Goal: Find specific page/section: Find specific page/section

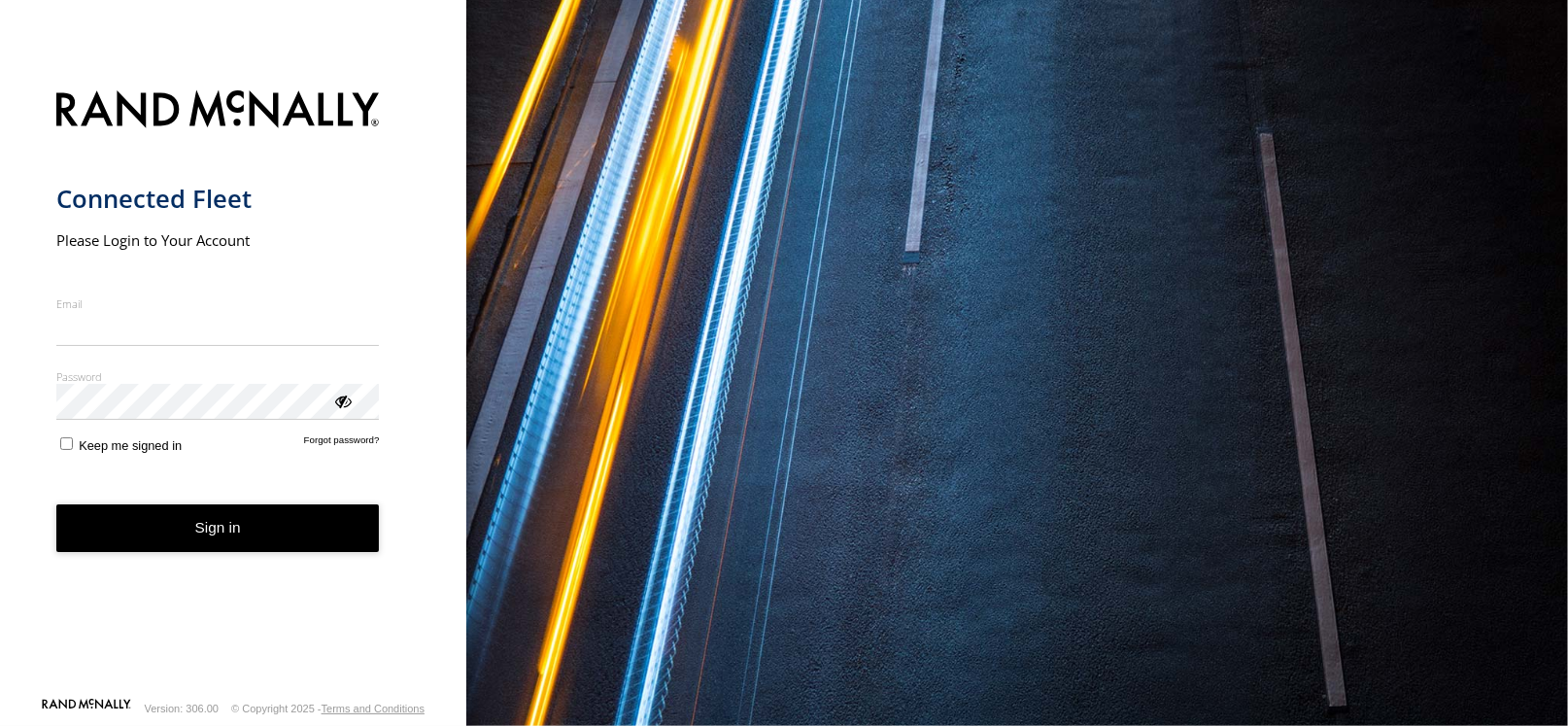
type input "**********"
click at [225, 546] on button "Sign in" at bounding box center [218, 528] width 323 height 48
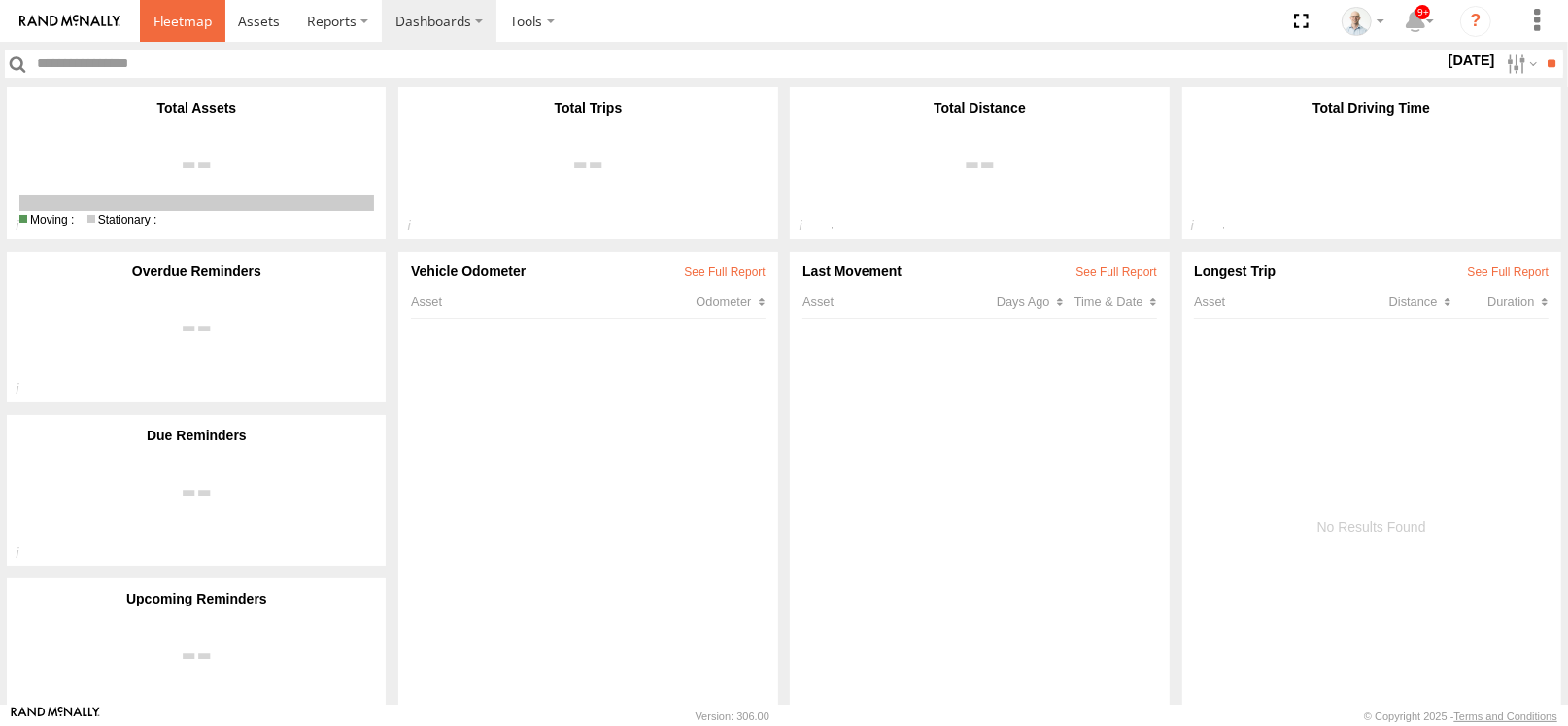
click at [160, 21] on span at bounding box center [183, 21] width 59 height 19
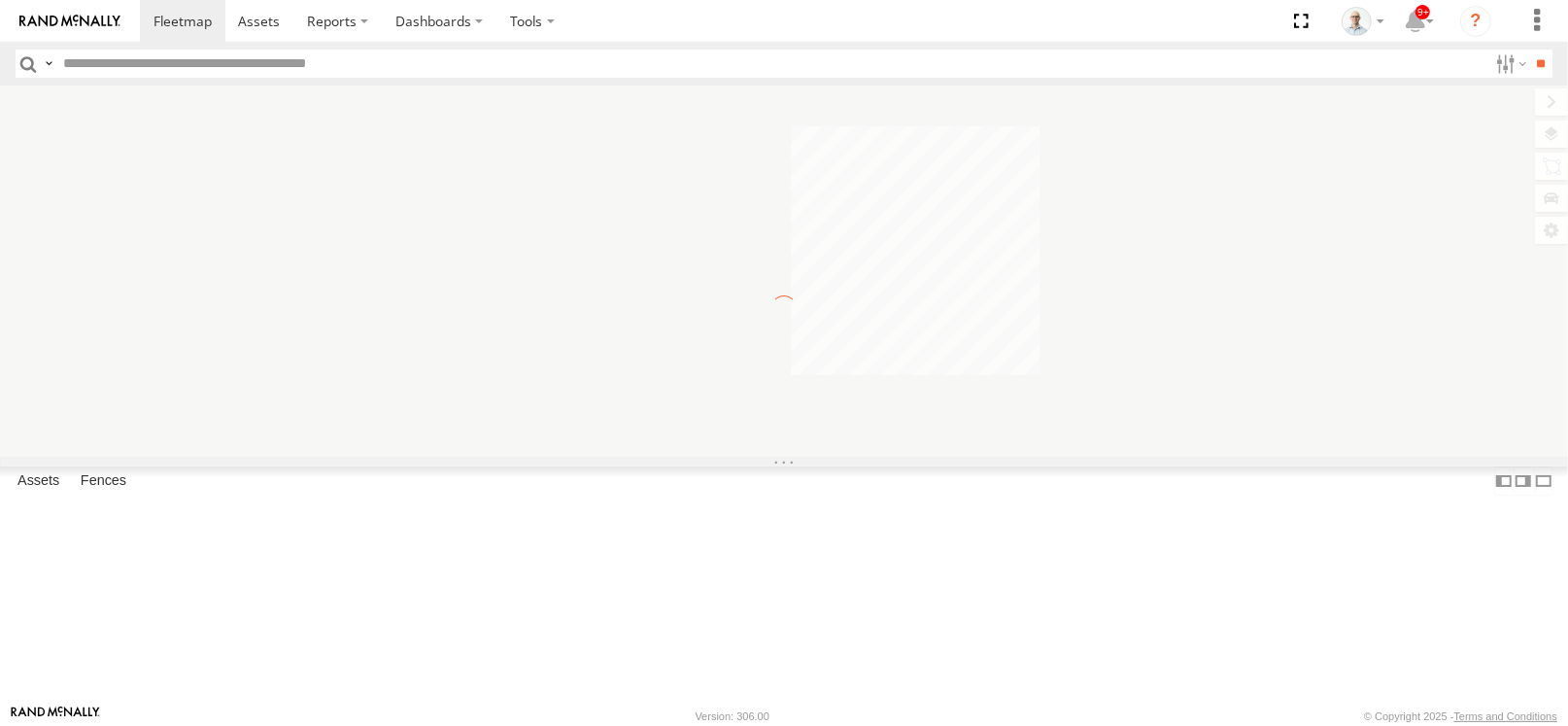
click at [133, 56] on input "text" at bounding box center [772, 64] width 1432 height 28
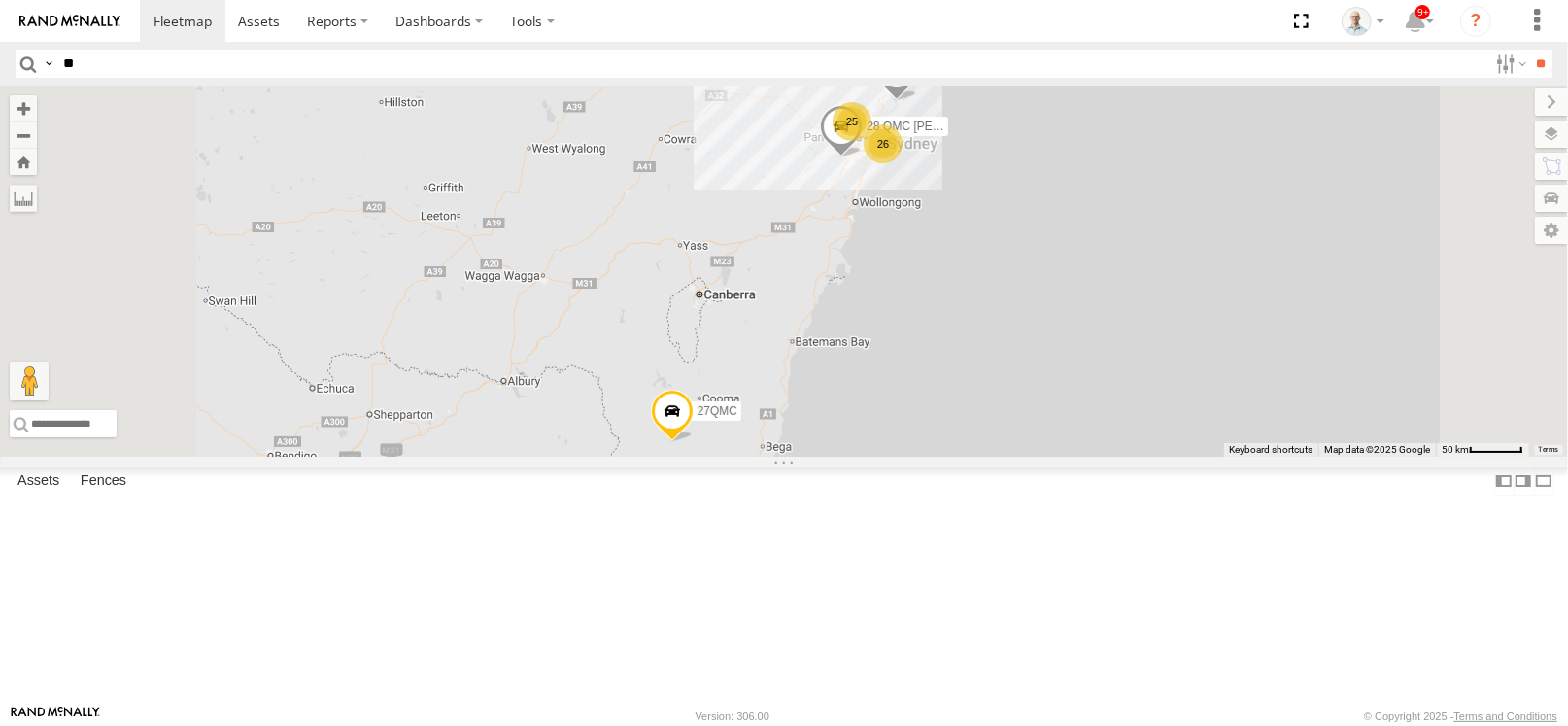
type input "**"
click at [1530, 50] on input "**" at bounding box center [1541, 64] width 22 height 28
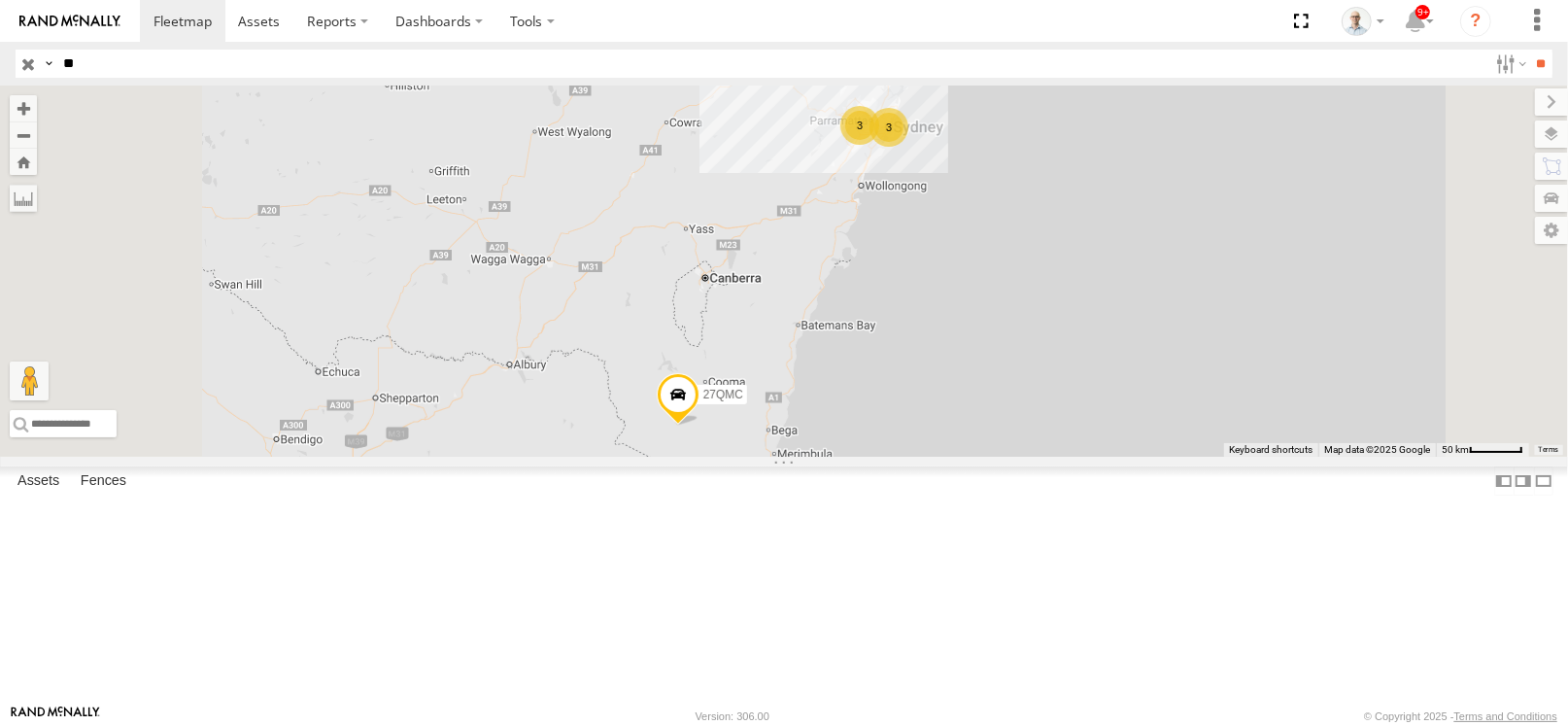
click at [0, 0] on link at bounding box center [0, 0] width 0 height 0
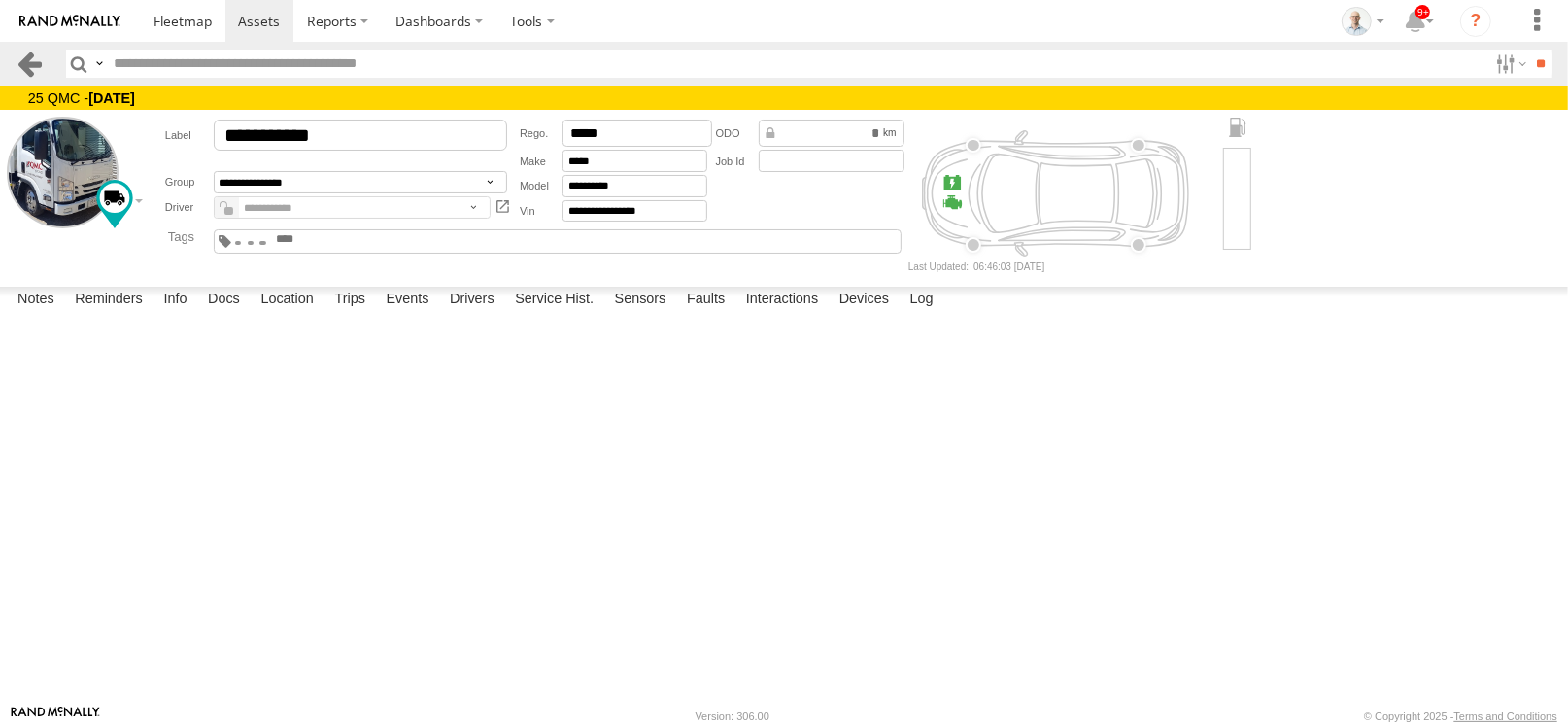
click at [32, 61] on link at bounding box center [29, 64] width 28 height 28
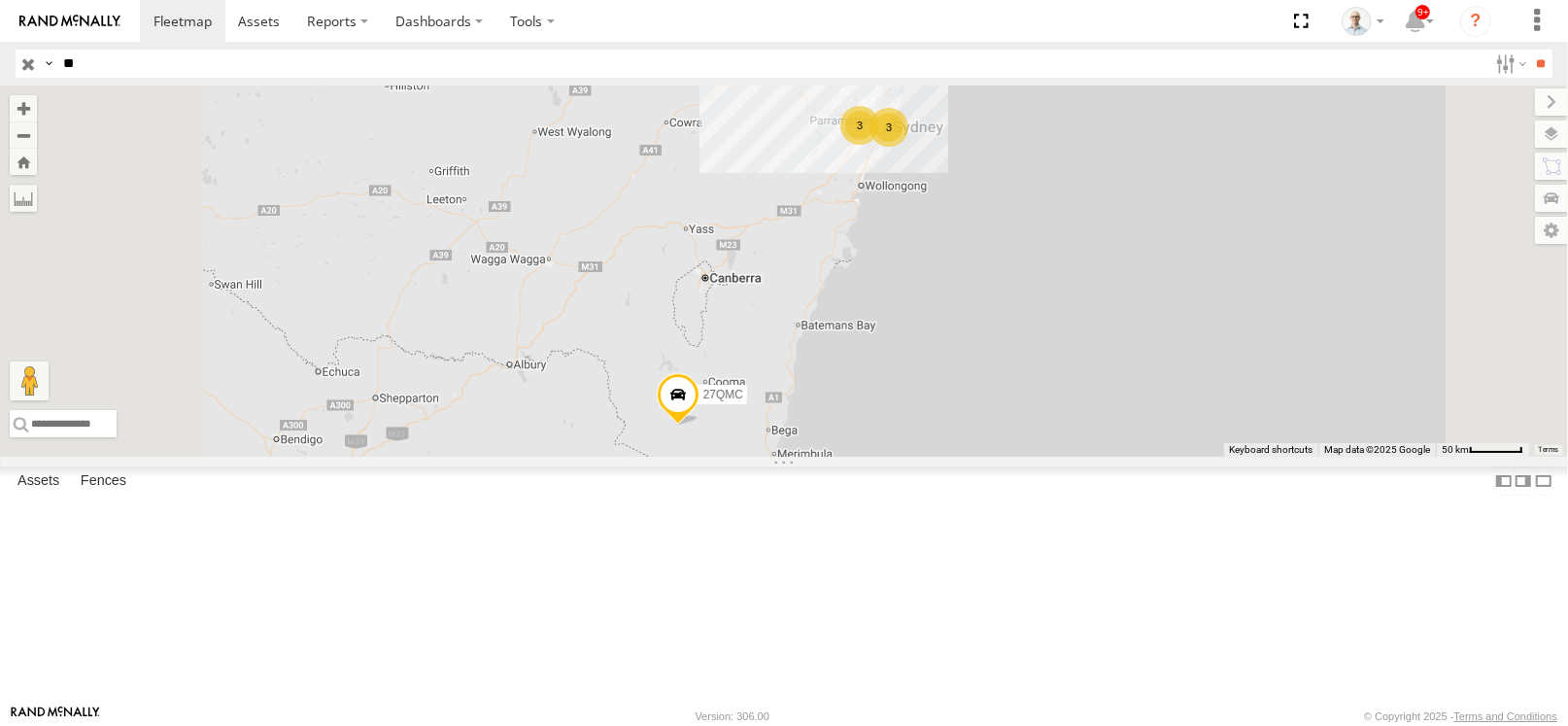
click at [30, 67] on input "button" at bounding box center [28, 64] width 25 height 28
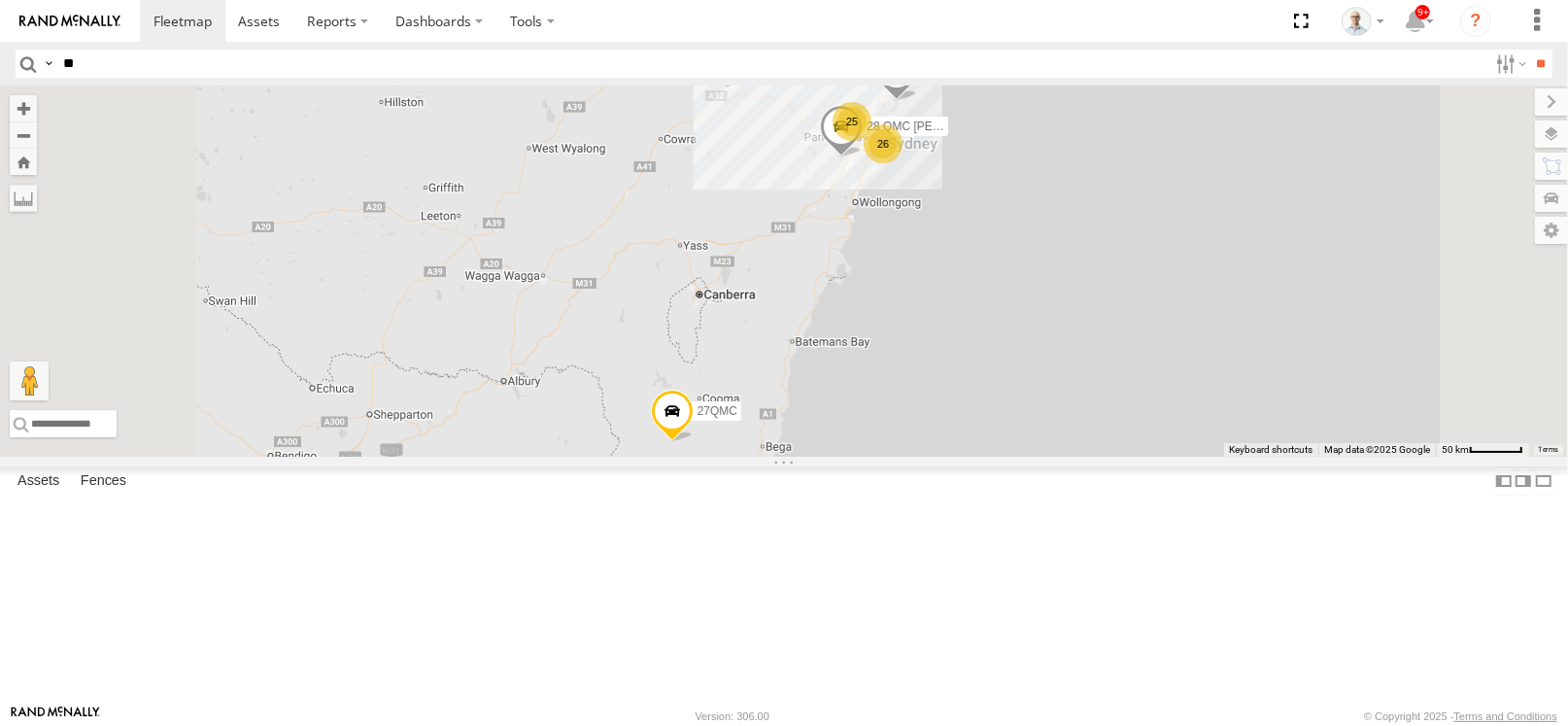
click at [871, 141] on div "25" at bounding box center [852, 121] width 39 height 39
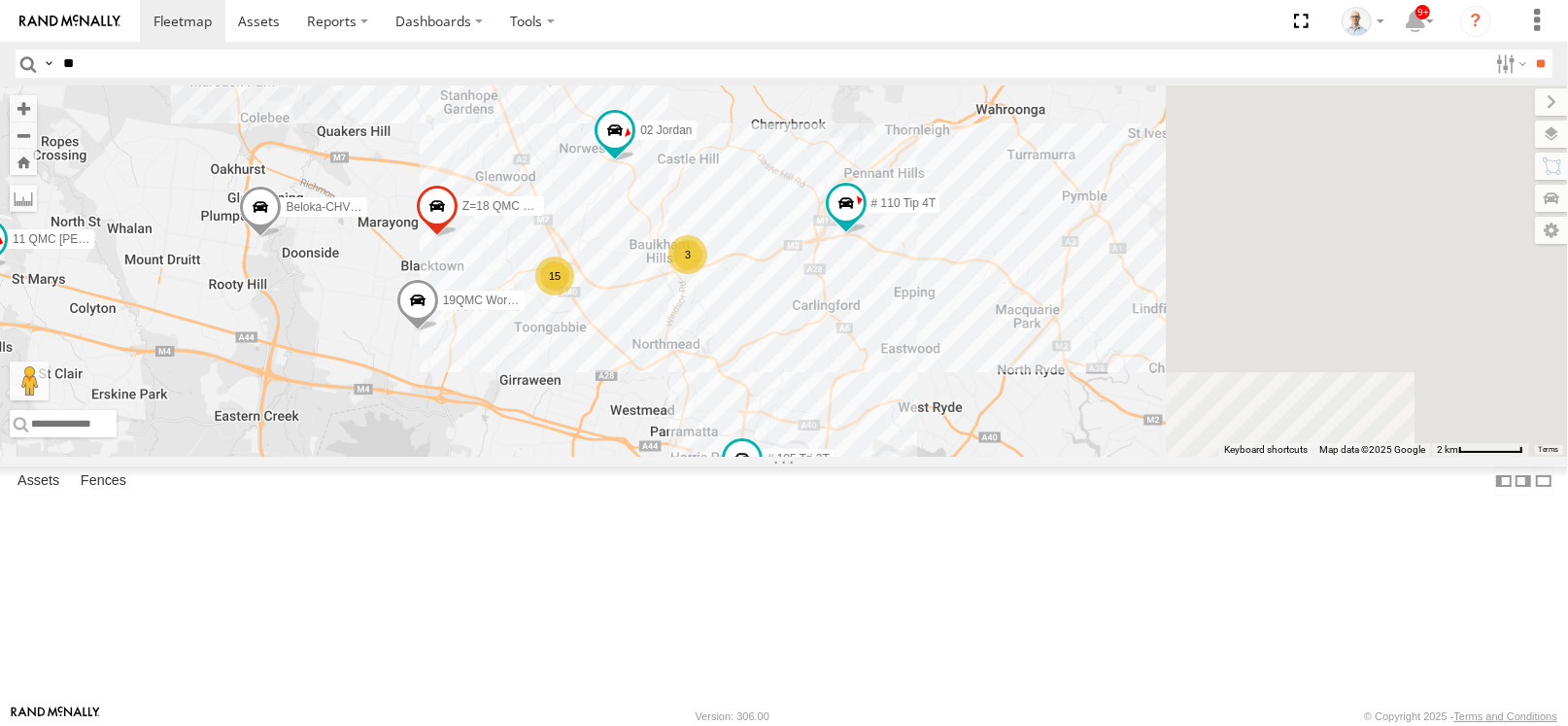
drag, startPoint x: 1042, startPoint y: 462, endPoint x: 637, endPoint y: 287, distance: 441.2
click at [637, 287] on div "28 QMC [PERSON_NAME] 32 QMC [PERSON_NAME] 27QMC # KS75A Beloka-EKV93V 19QMC Wor…" at bounding box center [784, 271] width 1568 height 371
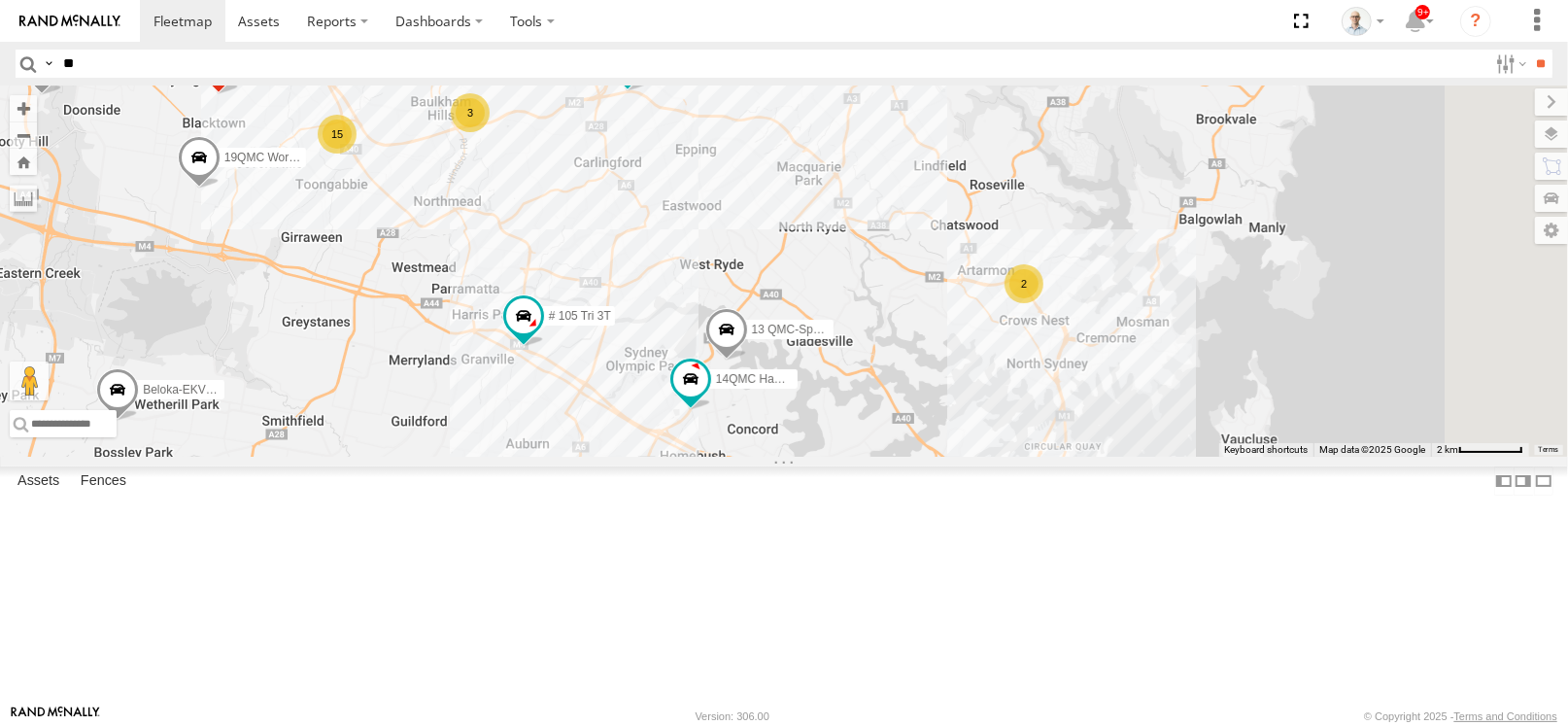
drag, startPoint x: 972, startPoint y: 517, endPoint x: 579, endPoint y: 288, distance: 454.9
click at [579, 288] on div "28 QMC [PERSON_NAME] 32 QMC [PERSON_NAME] 27QMC # KS75A Beloka-EKV93V 19QMC Wor…" at bounding box center [784, 271] width 1568 height 371
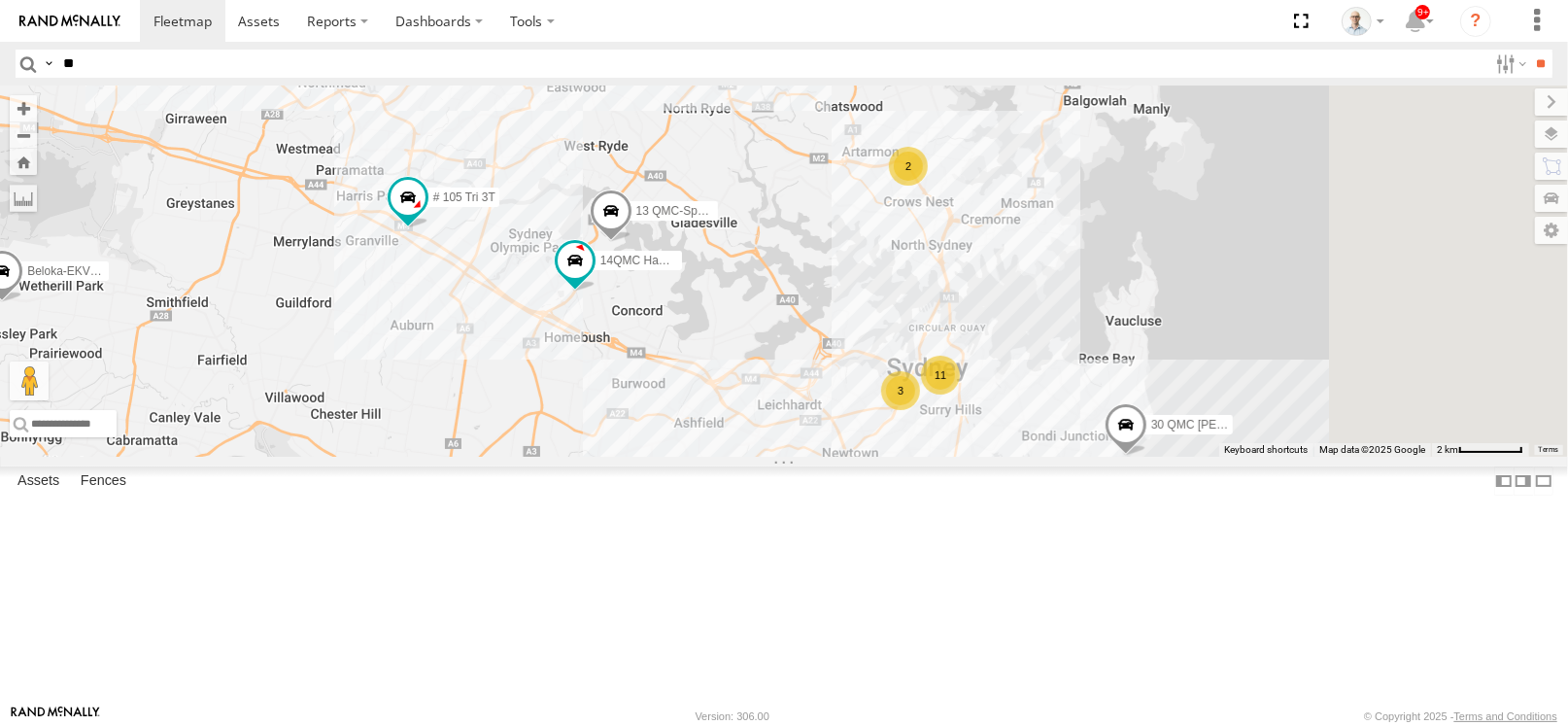
drag, startPoint x: 1041, startPoint y: 577, endPoint x: 936, endPoint y: 475, distance: 146.4
click at [936, 456] on div "28 QMC [PERSON_NAME] 32 QMC [PERSON_NAME] 27QMC # KS75A Beloka-EKV93V 19QMC Wor…" at bounding box center [784, 271] width 1568 height 371
click at [425, 216] on span at bounding box center [408, 198] width 35 height 35
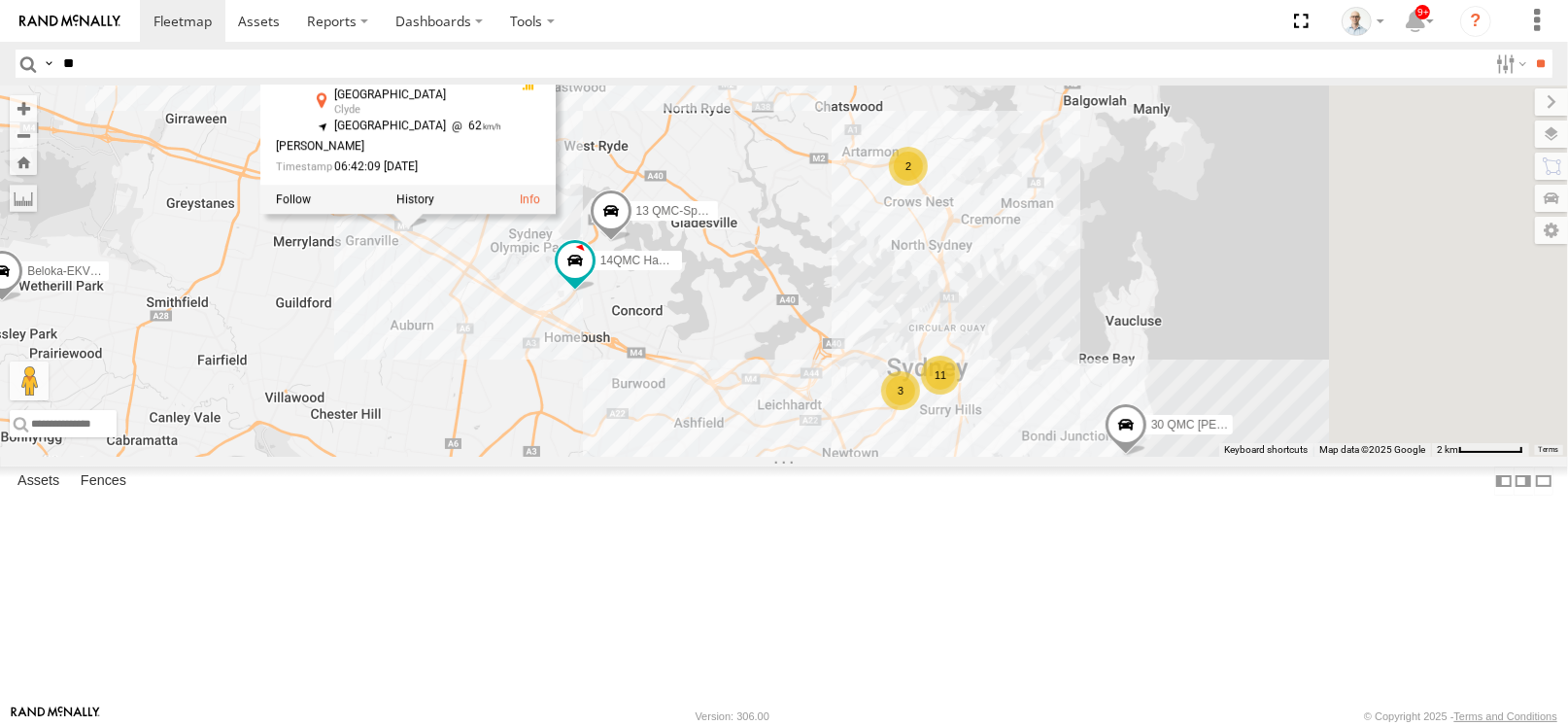
click at [766, 456] on div "28 QMC [PERSON_NAME] 32 QMC [PERSON_NAME] 27QMC # KS75A Beloka-EKV93V 19QMC Wor…" at bounding box center [784, 271] width 1568 height 371
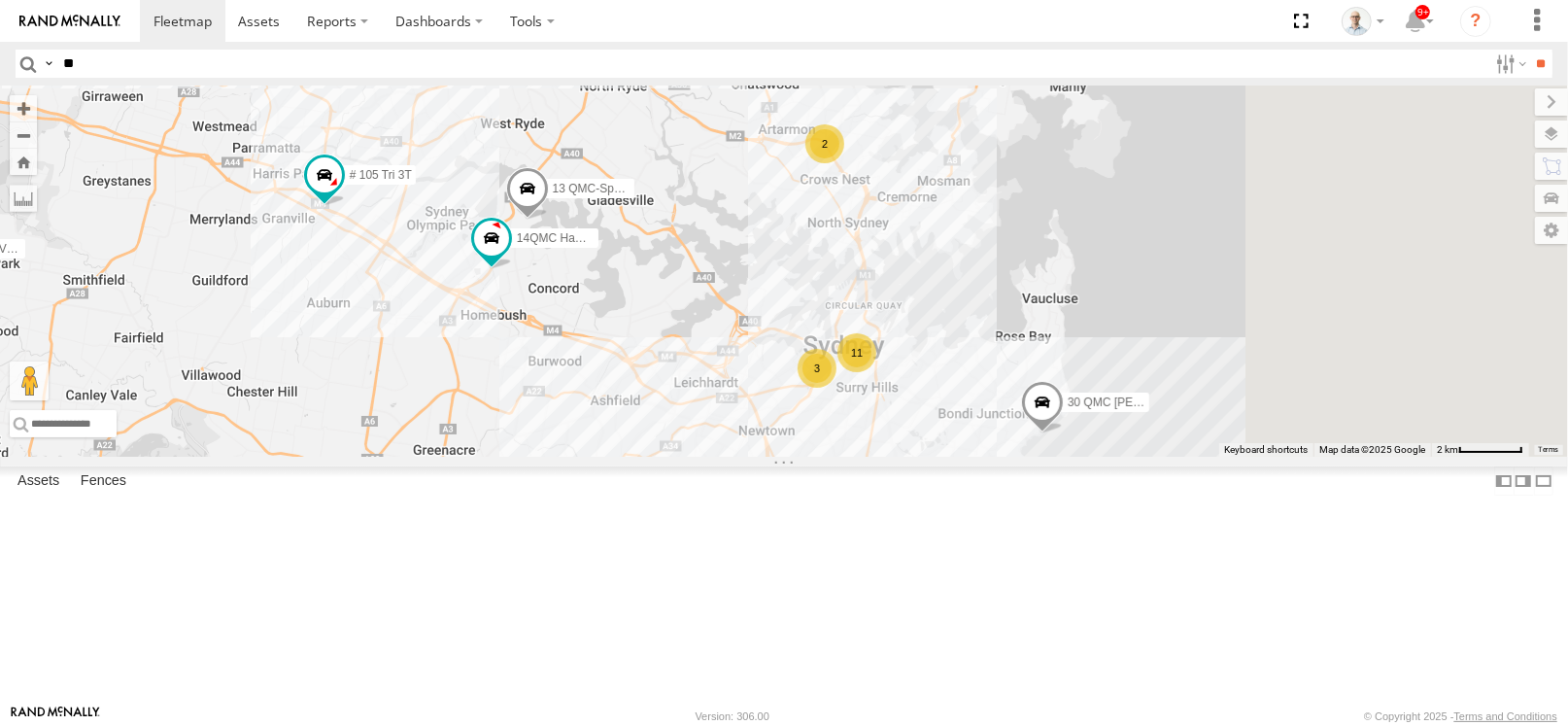
drag, startPoint x: 851, startPoint y: 484, endPoint x: 742, endPoint y: 453, distance: 113.3
click at [742, 453] on div "28 QMC [PERSON_NAME] 32 QMC [PERSON_NAME] 27QMC # KS75A Beloka-EKV93V 19QMC Wor…" at bounding box center [784, 271] width 1568 height 371
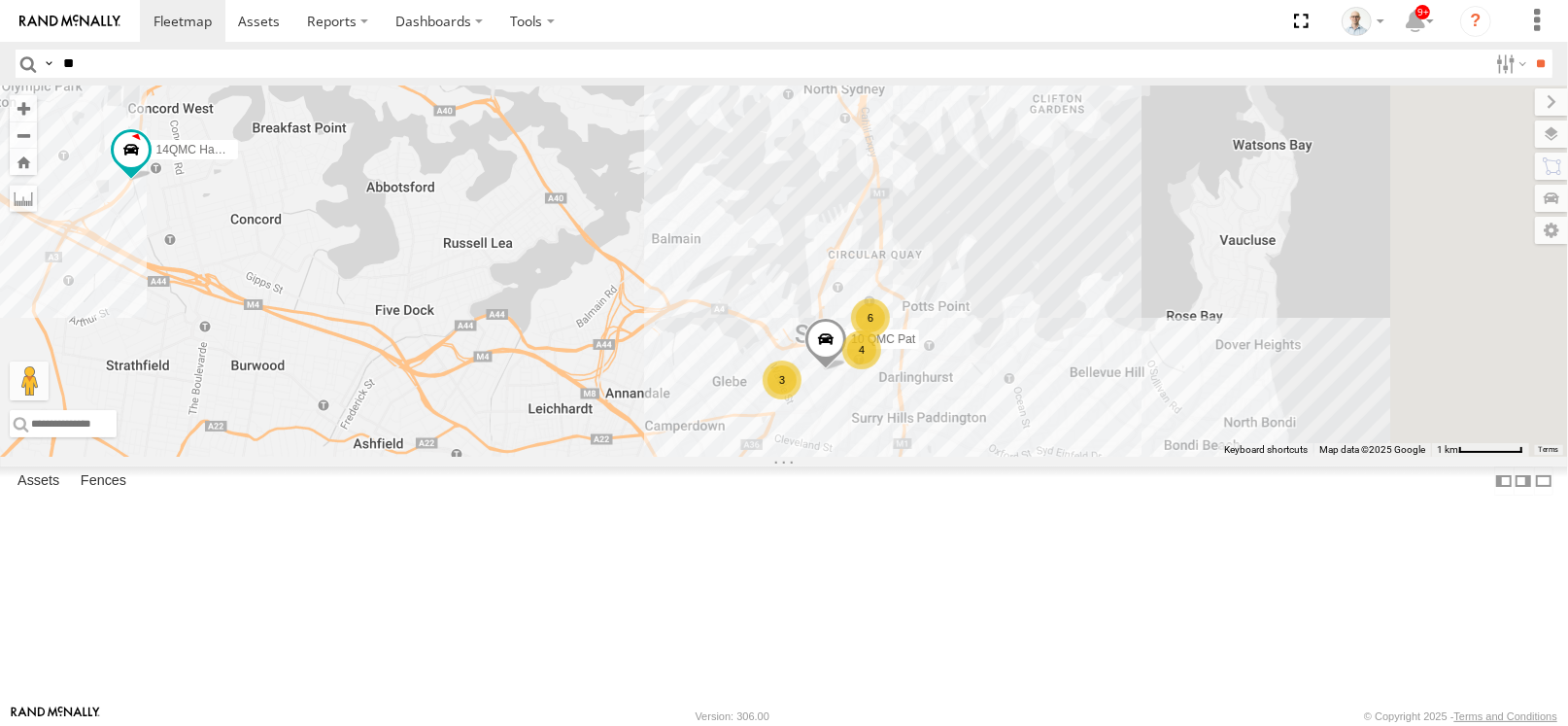
drag, startPoint x: 832, startPoint y: 480, endPoint x: 704, endPoint y: 399, distance: 151.5
click at [704, 399] on div "28 QMC [PERSON_NAME] 32 QMC [PERSON_NAME] 27QMC # KS75A Beloka-EKV93V 19QMC Wor…" at bounding box center [784, 271] width 1568 height 371
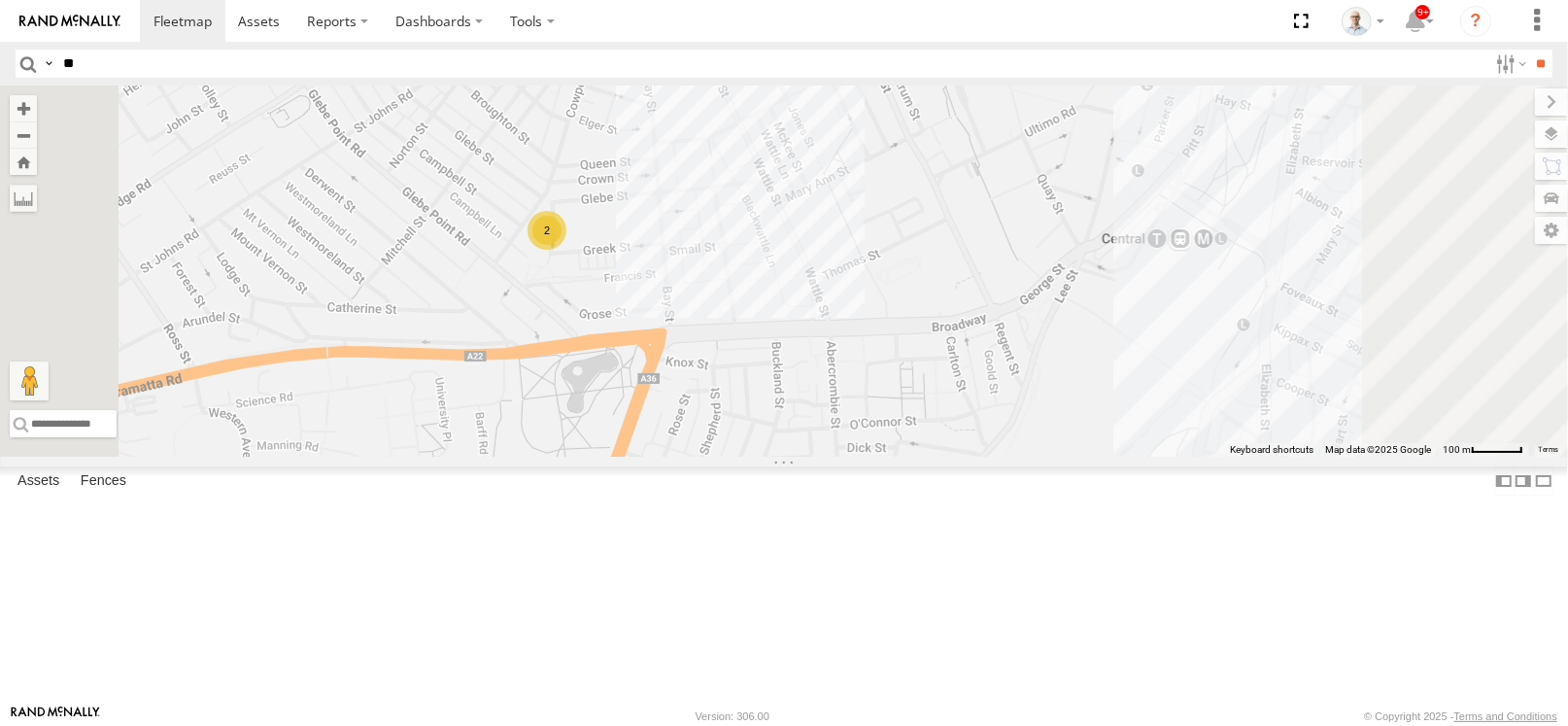
drag, startPoint x: 1126, startPoint y: 428, endPoint x: 1034, endPoint y: 440, distance: 92.8
click at [1034, 440] on div "28 QMC [PERSON_NAME] 32 QMC [PERSON_NAME] 27QMC # KS75A Beloka-EKV93V 19QMC Wor…" at bounding box center [784, 271] width 1568 height 371
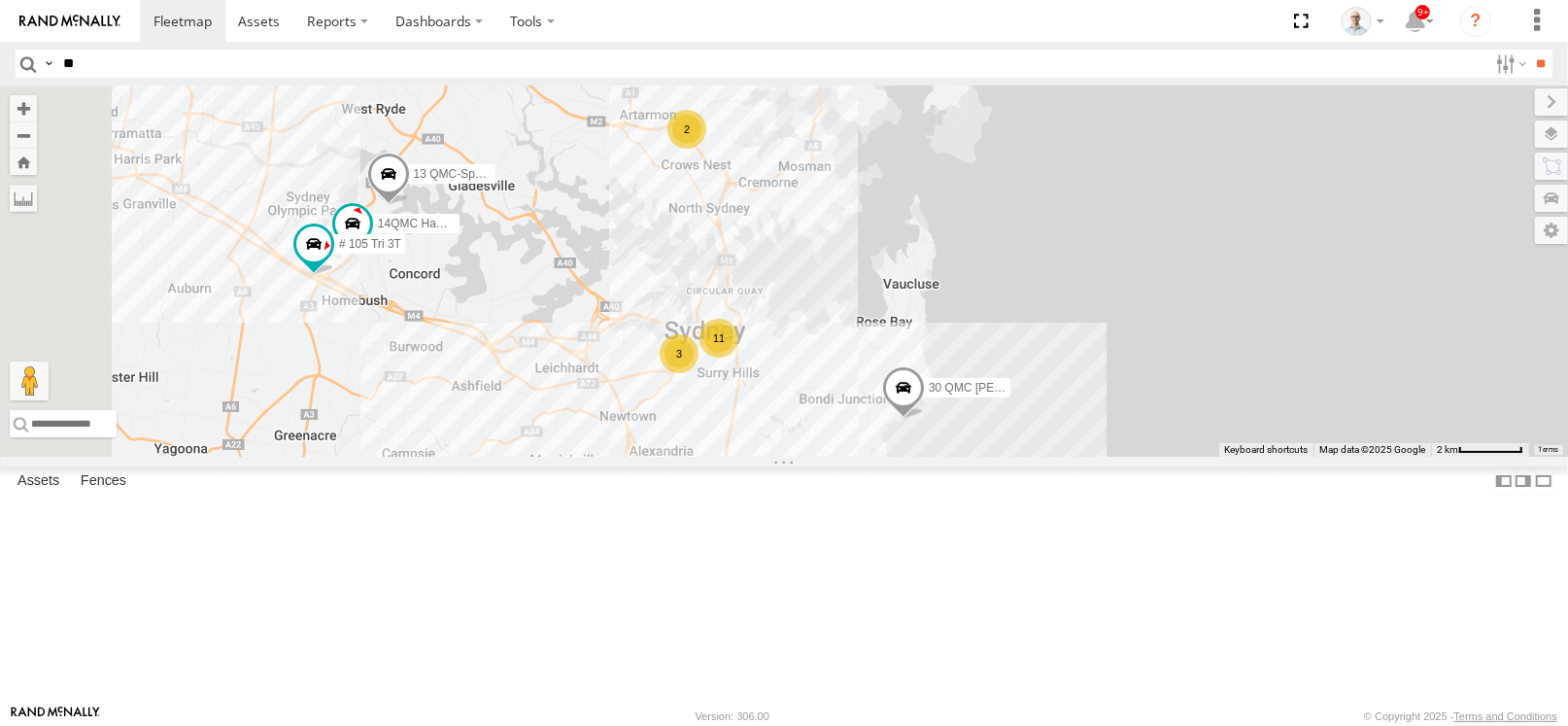
drag, startPoint x: 782, startPoint y: 499, endPoint x: 935, endPoint y: 484, distance: 153.7
click at [935, 456] on div "28 QMC [PERSON_NAME] 32 QMC [PERSON_NAME] 27QMC # KS75A Beloka-EKV93V 19QMC Wor…" at bounding box center [784, 271] width 1568 height 371
click at [784, 358] on div "28 QMC [PERSON_NAME] 32 QMC [PERSON_NAME] 27QMC # KS75A Beloka-EKV93V 19QMC Wor…" at bounding box center [784, 271] width 1568 height 371
drag, startPoint x: 771, startPoint y: 500, endPoint x: 784, endPoint y: 434, distance: 67.3
click at [784, 434] on div "28 QMC [PERSON_NAME] 32 QMC [PERSON_NAME] 27QMC # KS75A Beloka-EKV93V 19QMC Wor…" at bounding box center [784, 271] width 1568 height 371
